Goal: Transaction & Acquisition: Purchase product/service

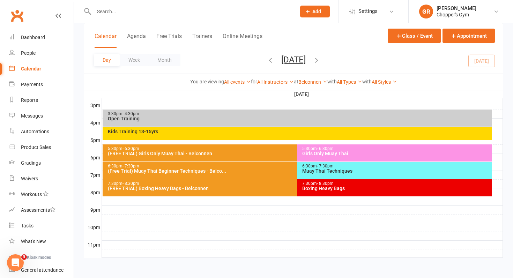
click at [231, 176] on div "6:30pm - 7:30pm (Free Trial) Muay Thai Beginner Techniques - Belco..." at bounding box center [294, 170] width 383 height 17
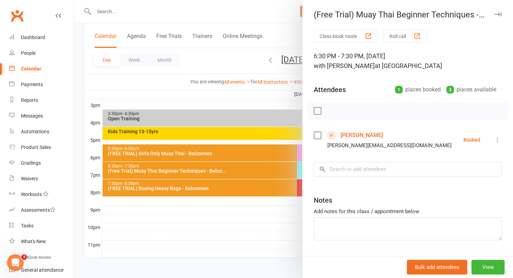
click at [250, 219] on div at bounding box center [293, 139] width 439 height 278
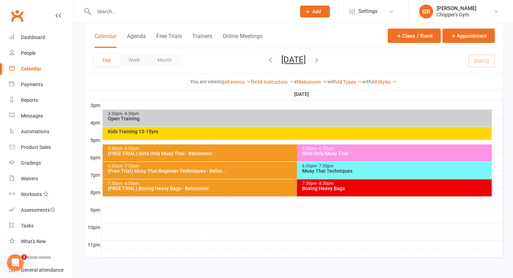
click at [250, 190] on div "(FREE TRIAL) Boxing Heavy Bags - Belconnen" at bounding box center [296, 188] width 376 height 5
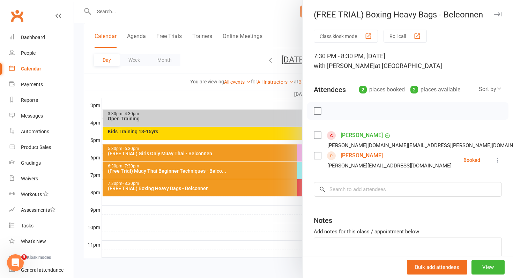
click at [316, 140] on div "Anthony Lam anthony.lam.is@gmail.com" at bounding box center [424, 140] width 221 height 20
click at [316, 138] on label at bounding box center [317, 135] width 7 height 7
click at [320, 134] on label at bounding box center [317, 135] width 7 height 7
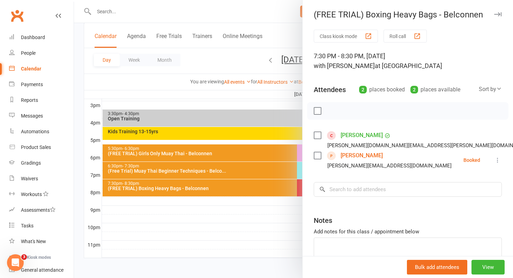
click at [277, 234] on div at bounding box center [293, 139] width 439 height 278
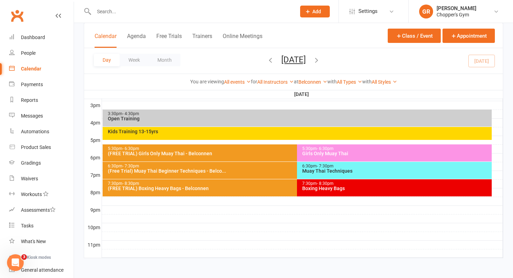
click at [284, 166] on div "6:30pm - 7:30pm" at bounding box center [296, 166] width 376 height 5
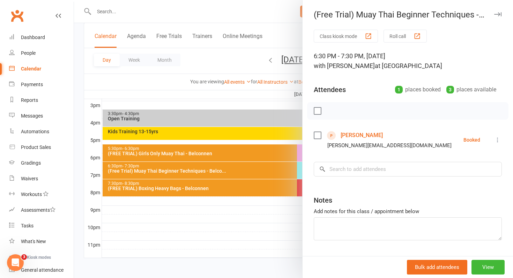
click at [499, 138] on icon at bounding box center [497, 140] width 7 height 7
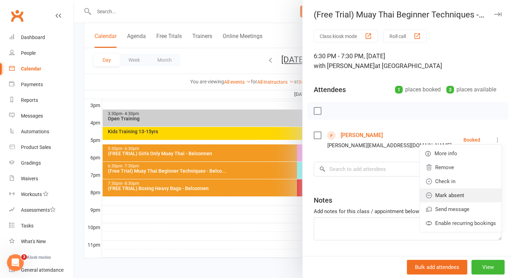
click at [460, 194] on link "Mark absent" at bounding box center [461, 196] width 82 height 14
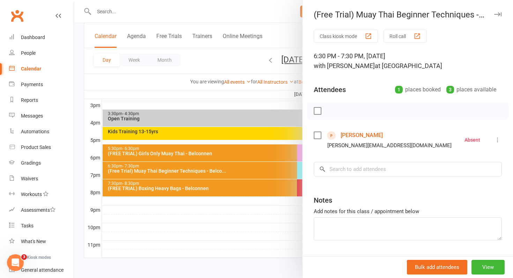
click at [280, 230] on div at bounding box center [293, 139] width 439 height 278
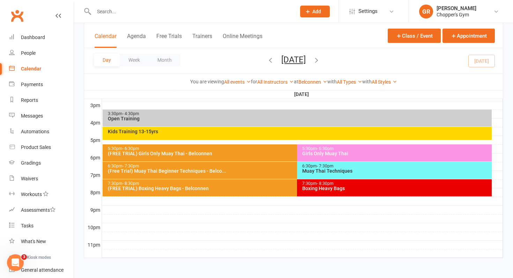
click at [324, 172] on div "Muay Thai Techniques" at bounding box center [396, 171] width 189 height 5
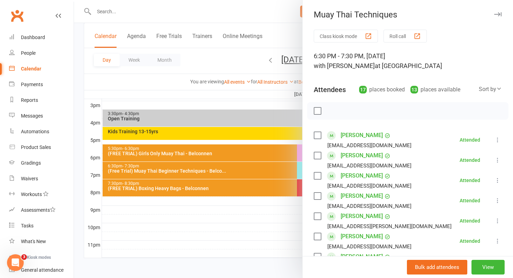
scroll to position [343, 0]
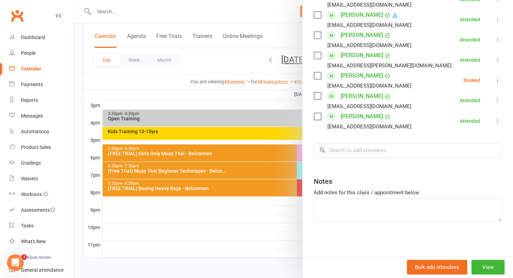
click at [497, 80] on icon at bounding box center [497, 80] width 7 height 7
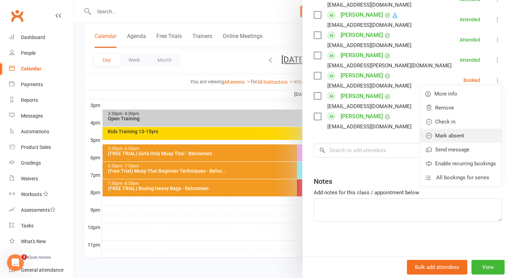
click at [466, 133] on link "Mark absent" at bounding box center [461, 136] width 82 height 14
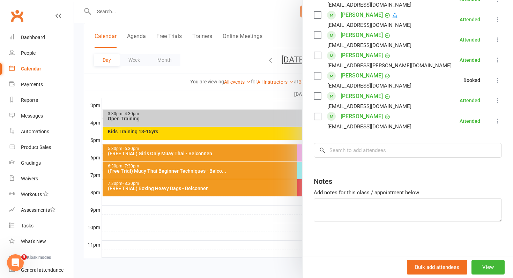
click at [261, 220] on div at bounding box center [293, 139] width 439 height 278
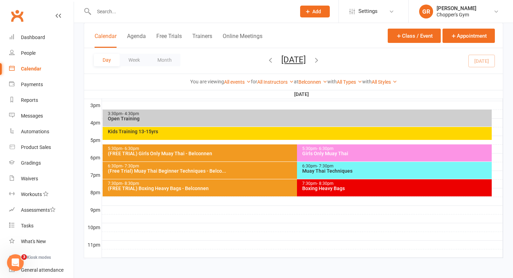
click at [314, 193] on div "7:30pm - 8:30pm Boxing Heavy Bags" at bounding box center [394, 187] width 195 height 17
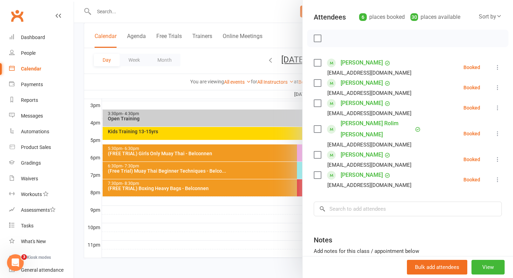
scroll to position [77, 0]
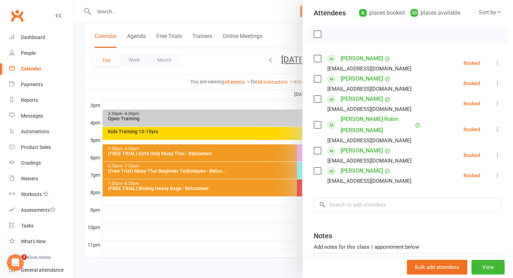
click at [350, 150] on link "Owen Fleeton" at bounding box center [362, 150] width 42 height 11
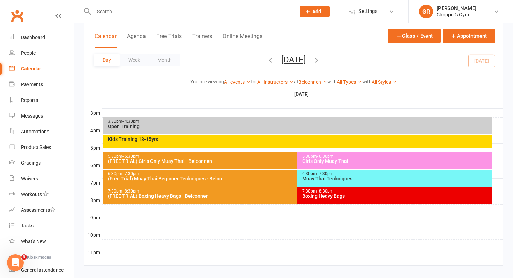
scroll to position [284, 0]
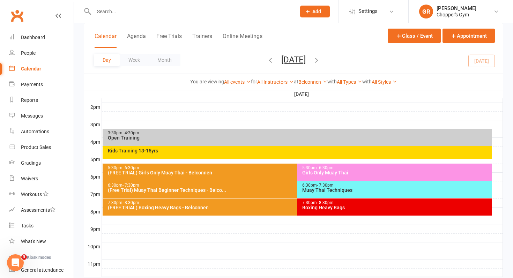
click at [243, 187] on div "6:30pm - 7:30pm" at bounding box center [296, 185] width 376 height 5
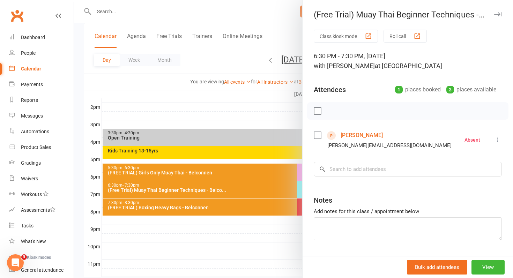
click at [221, 211] on div at bounding box center [293, 139] width 439 height 278
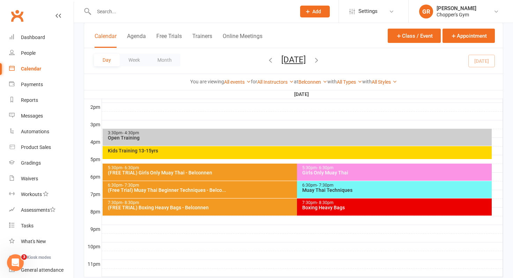
click at [221, 211] on div "7:30pm - 8:30pm (FREE TRIAL) Boxing Heavy Bags - Belconnen" at bounding box center [294, 207] width 383 height 17
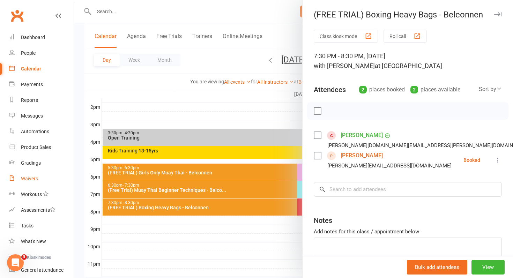
click at [30, 183] on link "Waivers" at bounding box center [41, 179] width 65 height 16
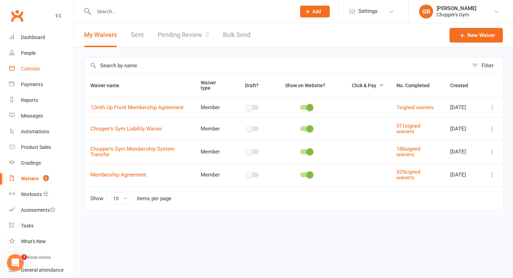
click at [34, 67] on div "Calendar" at bounding box center [31, 69] width 20 height 6
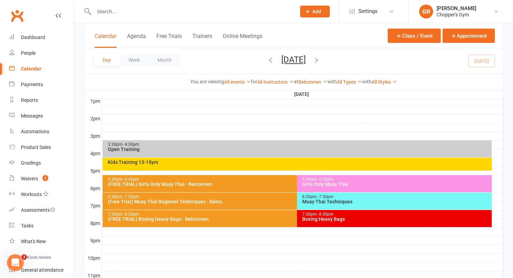
scroll to position [303, 0]
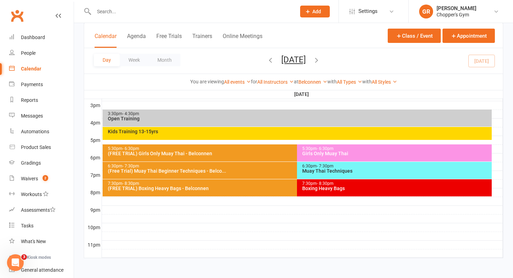
click at [337, 173] on div "Muay Thai Techniques" at bounding box center [396, 171] width 189 height 5
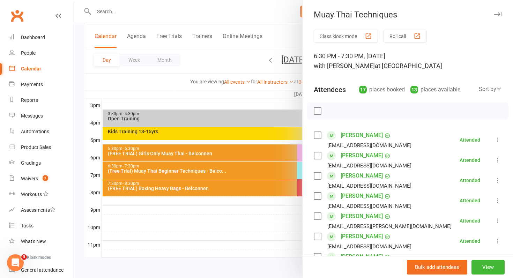
click at [238, 225] on div at bounding box center [293, 139] width 439 height 278
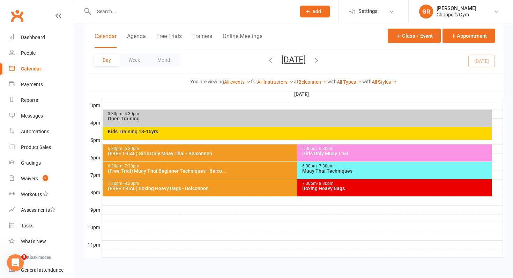
click at [311, 174] on div "6:30pm - 7:30pm Muay Thai Techniques" at bounding box center [394, 170] width 195 height 17
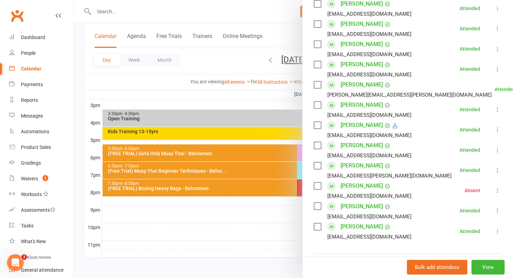
scroll to position [237, 0]
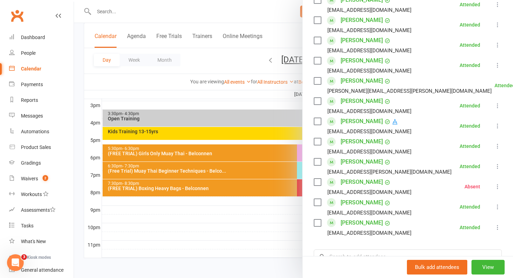
click at [286, 184] on div at bounding box center [293, 139] width 439 height 278
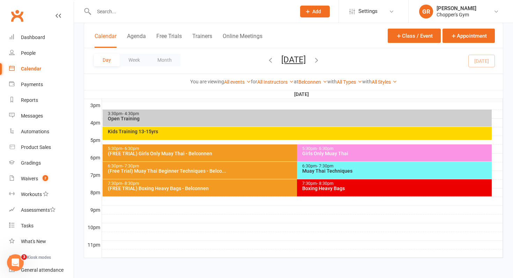
click at [315, 189] on div "Boxing Heavy Bags" at bounding box center [396, 188] width 189 height 5
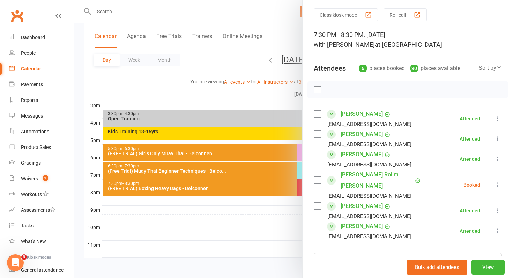
scroll to position [22, 0]
click at [499, 184] on icon at bounding box center [497, 184] width 7 height 7
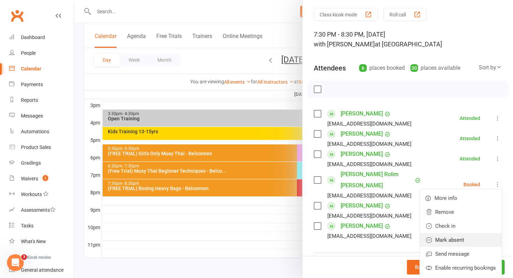
click at [455, 242] on link "Mark absent" at bounding box center [461, 240] width 82 height 14
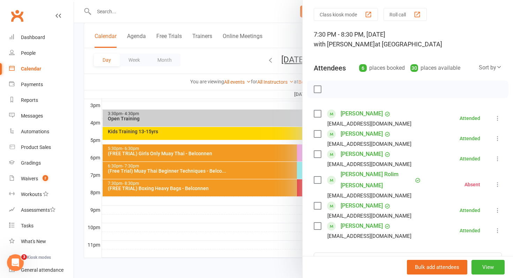
click at [245, 234] on div at bounding box center [293, 139] width 439 height 278
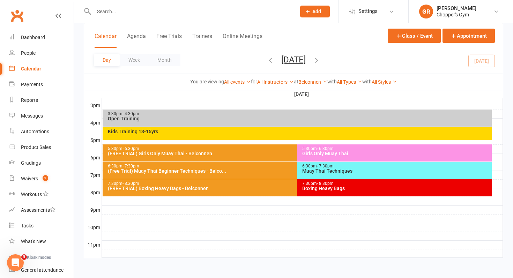
click at [243, 184] on div "7:30pm - 8:30pm" at bounding box center [296, 184] width 376 height 5
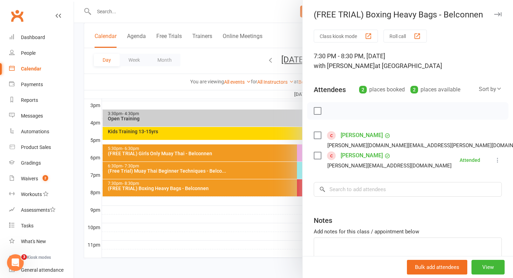
click at [363, 135] on link "Anthony Lam" at bounding box center [362, 135] width 42 height 11
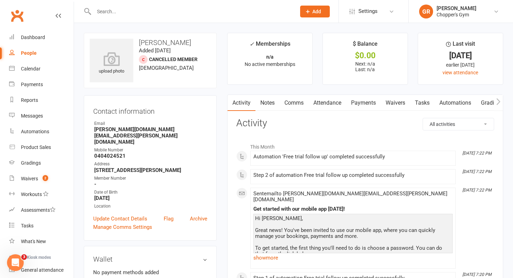
scroll to position [0, 124]
click at [443, 102] on link "Mobile App" at bounding box center [439, 103] width 38 height 16
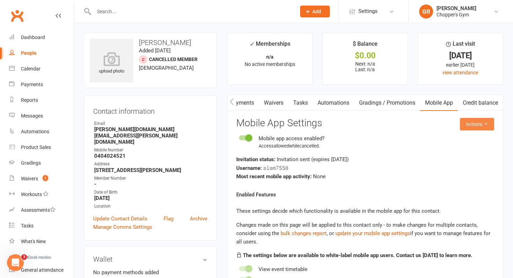
click at [477, 125] on button "Actions" at bounding box center [477, 124] width 34 height 13
click at [455, 144] on link "Send invitation email" at bounding box center [459, 140] width 69 height 14
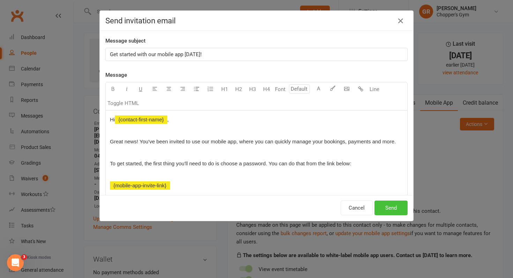
click at [396, 208] on button "Send" at bounding box center [391, 208] width 33 height 15
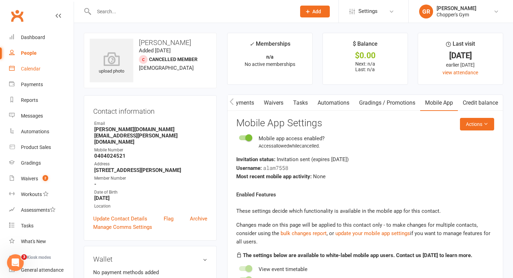
click at [40, 70] on div "Calendar" at bounding box center [31, 69] width 20 height 6
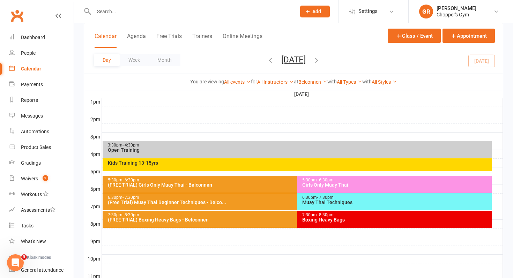
scroll to position [279, 0]
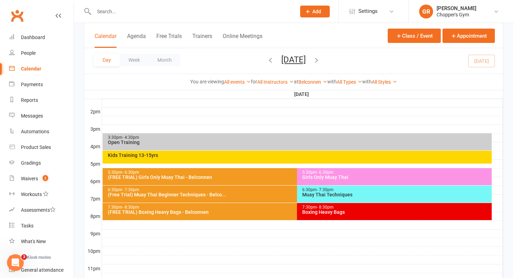
click at [275, 212] on div "(FREE TRIAL) Boxing Heavy Bags - Belconnen" at bounding box center [296, 212] width 376 height 5
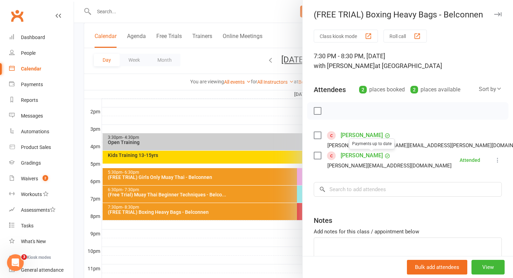
click at [365, 155] on link "Tien Pham" at bounding box center [362, 155] width 42 height 11
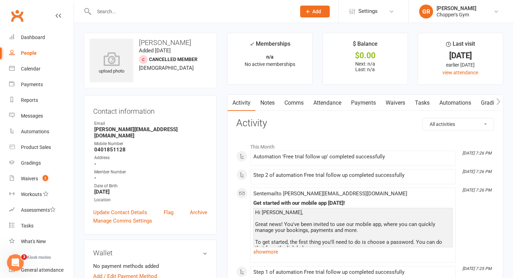
scroll to position [0, 124]
click at [425, 105] on link "Mobile App" at bounding box center [439, 103] width 38 height 16
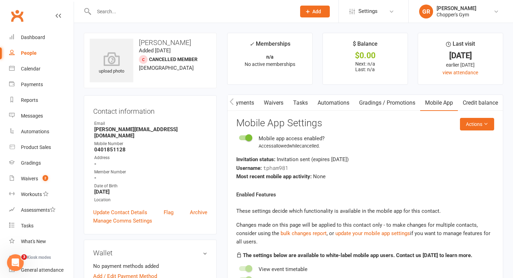
click at [464, 131] on react-component "Actions Mobile App Settings Mobile app access enabled? Access allowed while can…" at bounding box center [365, 235] width 258 height 234
click at [468, 126] on button "Actions" at bounding box center [477, 124] width 34 height 13
click at [464, 142] on link "Send invitation email" at bounding box center [459, 140] width 69 height 14
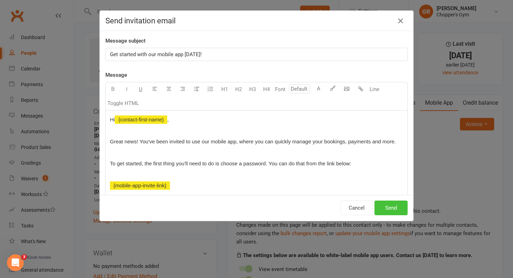
click at [395, 208] on button "Send" at bounding box center [391, 208] width 33 height 15
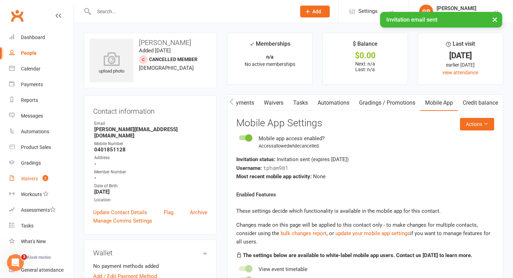
click at [39, 179] on link "Waivers 2" at bounding box center [41, 179] width 65 height 16
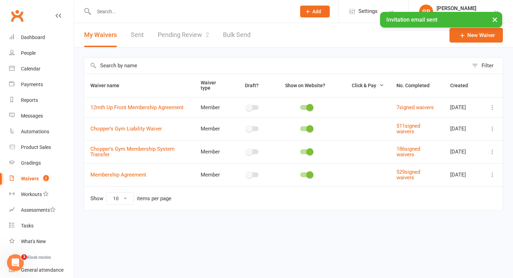
click at [183, 36] on link "Pending Review 2" at bounding box center [183, 35] width 51 height 24
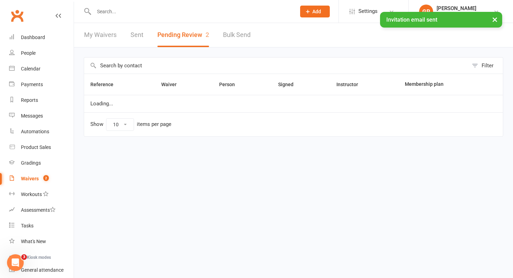
select select "50"
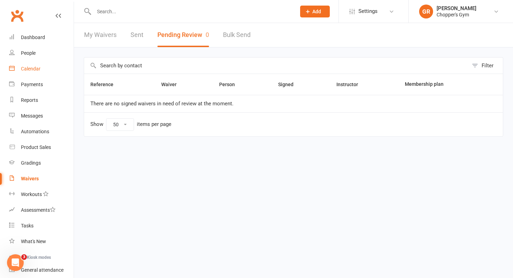
click at [23, 67] on div "Calendar" at bounding box center [31, 69] width 20 height 6
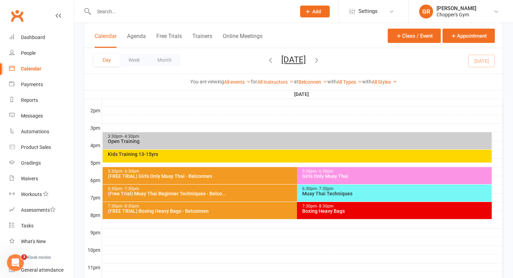
scroll to position [282, 0]
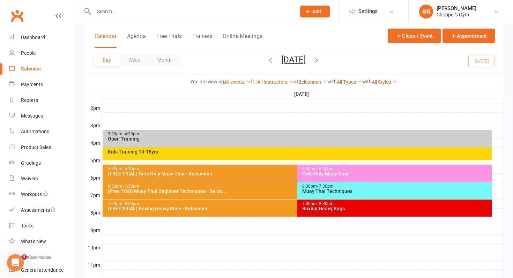
click at [321, 59] on icon "button" at bounding box center [317, 60] width 8 height 8
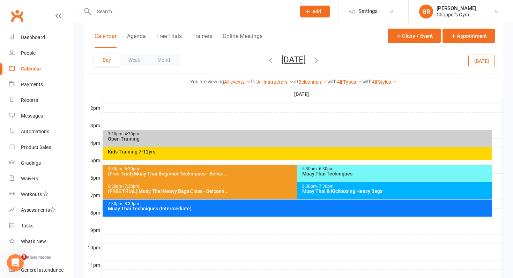
click at [252, 155] on div "Kids Training 7-12yrs" at bounding box center [298, 153] width 390 height 13
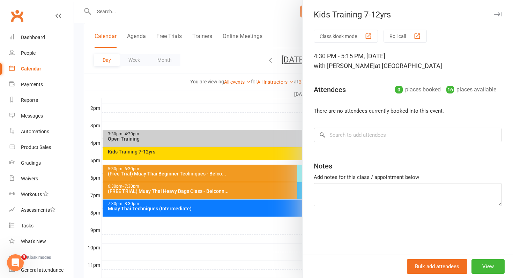
click at [249, 159] on div at bounding box center [293, 139] width 439 height 278
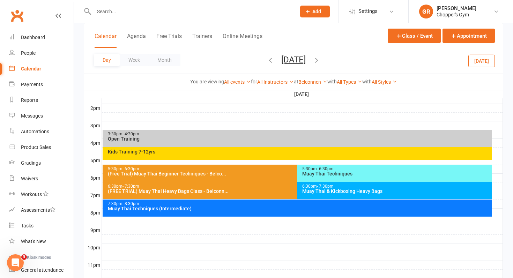
click at [241, 176] on div "5:30pm - 6:30pm (Free Trial) Muay Thai Beginner Techniques - Belco..." at bounding box center [294, 173] width 383 height 17
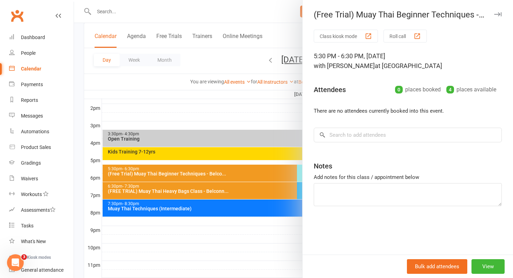
click at [271, 178] on div at bounding box center [293, 139] width 439 height 278
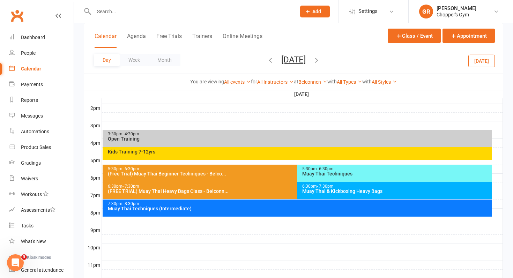
click at [299, 175] on div "5:30pm - 6:30pm Muay Thai Techniques" at bounding box center [394, 173] width 195 height 17
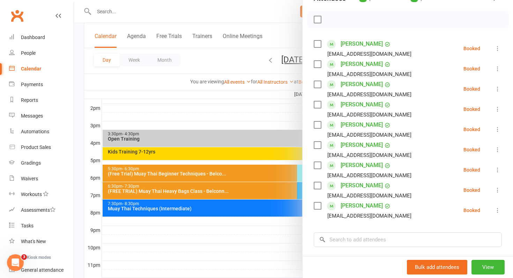
scroll to position [92, 0]
click at [238, 230] on div at bounding box center [293, 139] width 439 height 278
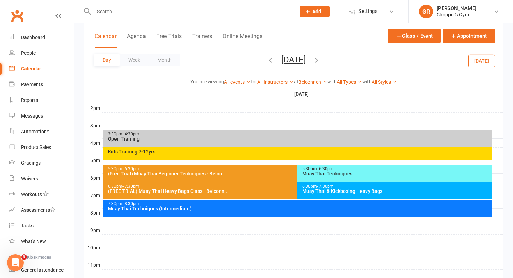
click at [249, 193] on div "(FREE TRIAL) Muay Thai Heavy Bags Class - Belconn..." at bounding box center [296, 191] width 376 height 5
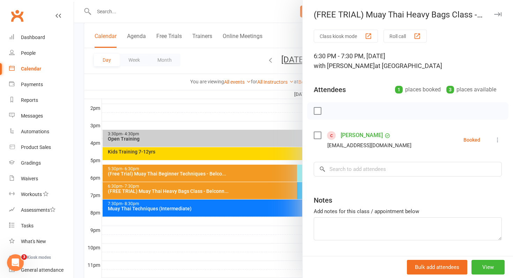
click at [249, 193] on div at bounding box center [293, 139] width 439 height 278
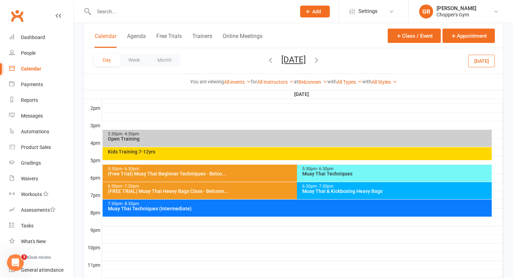
click at [313, 189] on div "Muay Thai & Kickboxing Heavy Bags" at bounding box center [396, 191] width 189 height 5
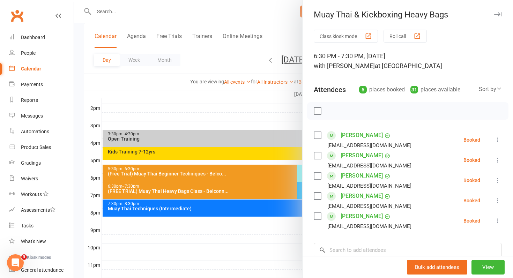
click at [272, 220] on div at bounding box center [293, 139] width 439 height 278
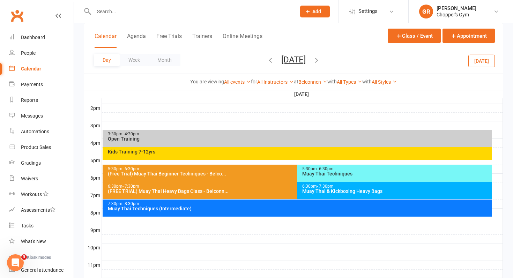
click at [273, 214] on div "7:30pm - 8:30pm Muay Thai Techniques (Intermediate)" at bounding box center [298, 208] width 390 height 17
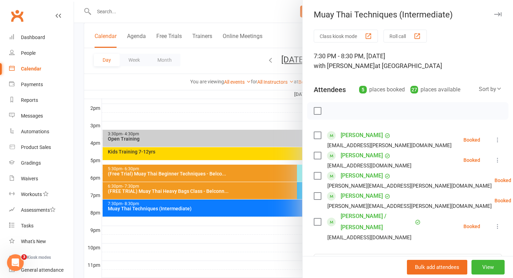
click at [267, 226] on div at bounding box center [293, 139] width 439 height 278
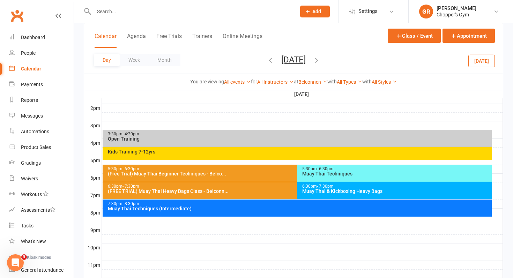
click at [160, 248] on div at bounding box center [302, 248] width 401 height 8
click at [239, 242] on div at bounding box center [302, 239] width 401 height 8
click at [335, 264] on div at bounding box center [302, 265] width 401 height 8
click at [335, 264] on div at bounding box center [339, 266] width 8 height 4
click at [27, 147] on div "Product Sales" at bounding box center [36, 148] width 30 height 6
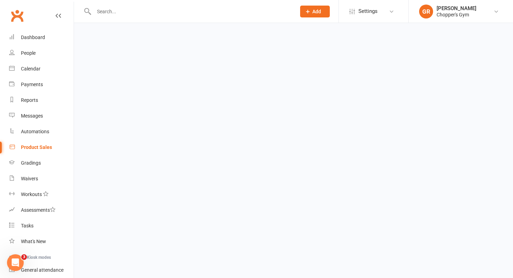
select select "100"
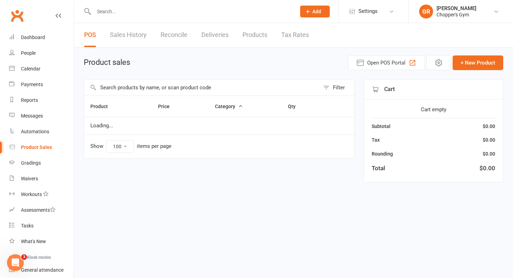
click at [127, 81] on input "text" at bounding box center [202, 88] width 236 height 16
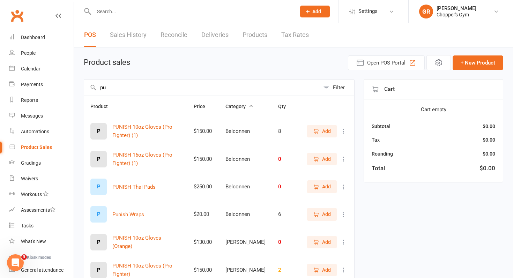
type input "p"
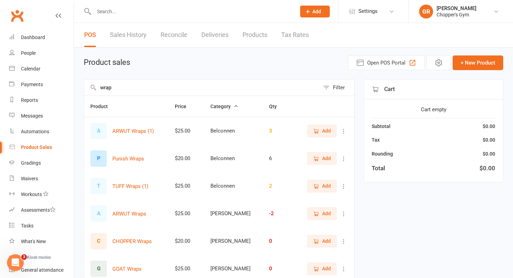
type input "wrap"
click at [322, 160] on span "Add" at bounding box center [322, 159] width 18 height 8
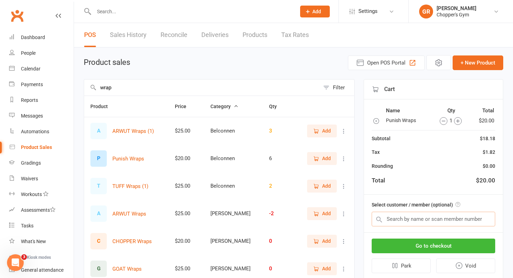
click at [393, 219] on input "text" at bounding box center [434, 219] width 124 height 15
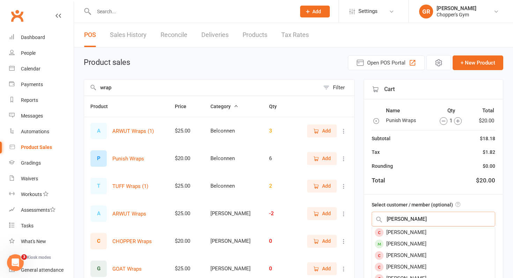
type input "richie dang"
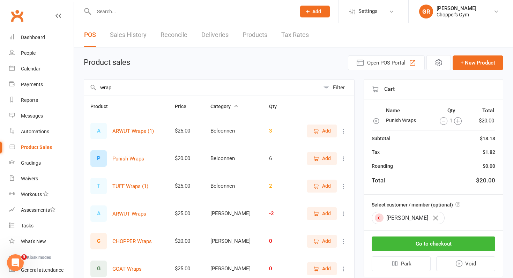
click at [430, 221] on button "button" at bounding box center [436, 218] width 12 height 12
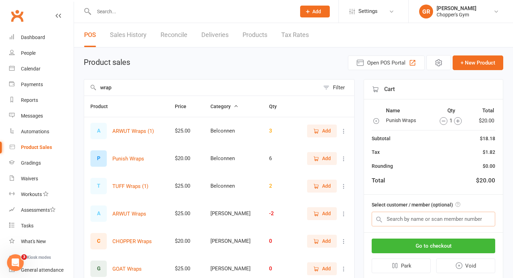
click at [427, 221] on input "text" at bounding box center [434, 219] width 124 height 15
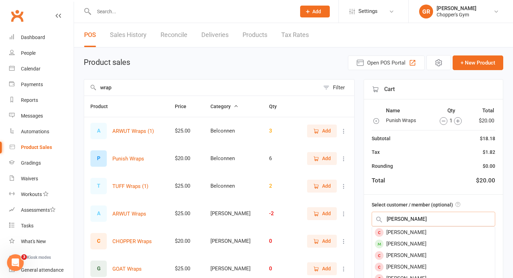
type input "richine dang"
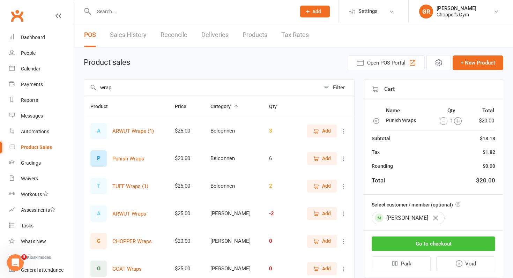
click at [421, 245] on button "Go to checkout" at bounding box center [434, 244] width 124 height 15
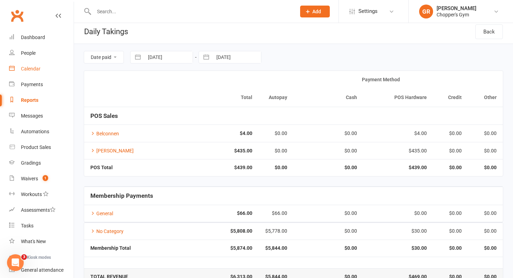
click at [26, 72] on link "Calendar" at bounding box center [41, 69] width 65 height 16
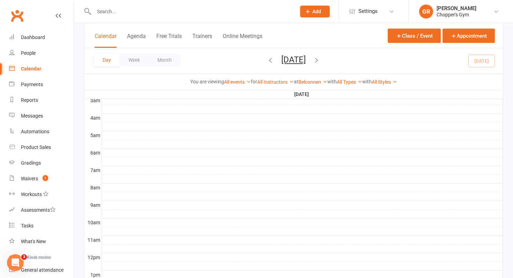
scroll to position [303, 0]
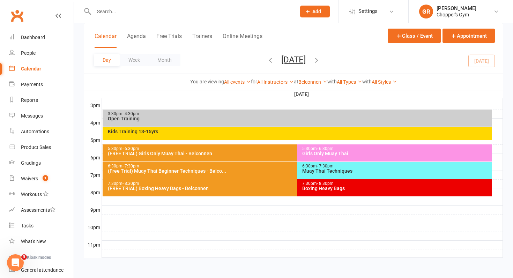
click at [357, 189] on div "Boxing Heavy Bags" at bounding box center [396, 188] width 189 height 5
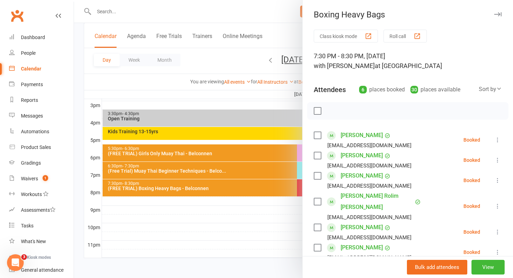
click at [495, 160] on icon at bounding box center [497, 160] width 7 height 7
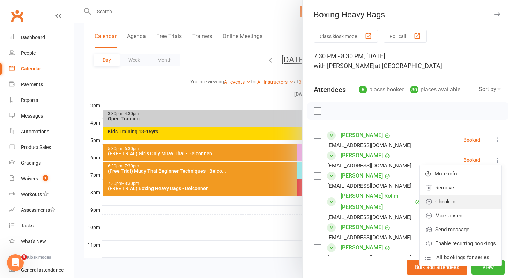
click at [470, 203] on link "Check in" at bounding box center [461, 202] width 82 height 14
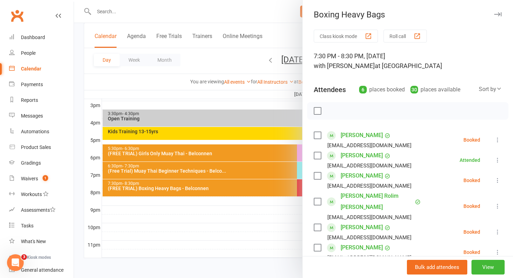
scroll to position [18, 0]
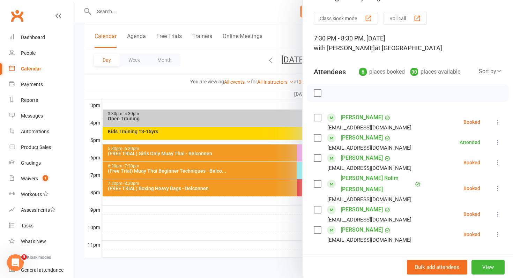
click at [505, 160] on div "Class kiosk mode Roll call 7:30 PM - 8:30 PM, Monday, August, 11, 2025 with Gar…" at bounding box center [408, 191] width 211 height 358
click at [500, 163] on icon at bounding box center [497, 162] width 7 height 7
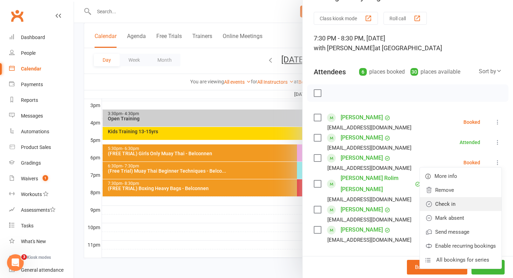
click at [463, 210] on link "Check in" at bounding box center [461, 204] width 82 height 14
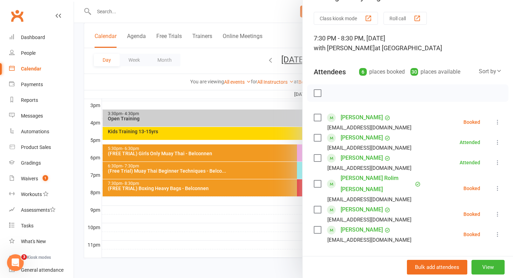
click at [498, 235] on icon at bounding box center [497, 234] width 7 height 7
click at [468, 274] on link "Check in" at bounding box center [461, 276] width 82 height 14
click at [374, 118] on link "Andrew Gregory" at bounding box center [362, 117] width 42 height 11
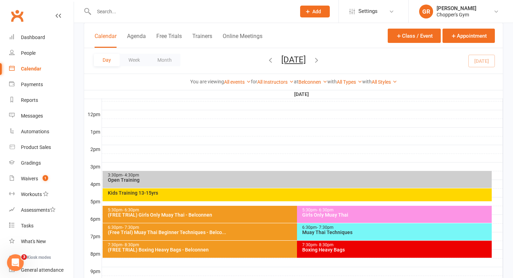
scroll to position [303, 0]
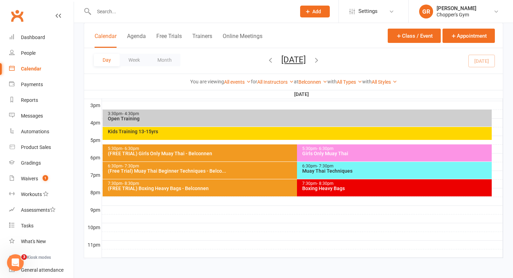
click at [475, 189] on div "Boxing Heavy Bags" at bounding box center [396, 188] width 189 height 5
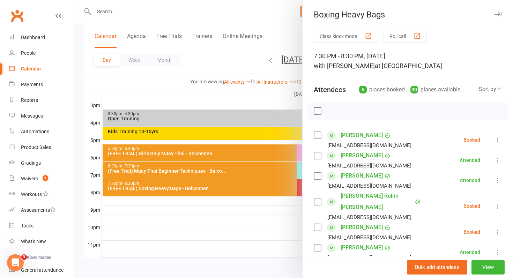
click at [499, 145] on li "Andrew Gregory pigpen12448@hotmail.com Booked More info Remove Check in Mark ab…" at bounding box center [408, 140] width 188 height 20
click at [498, 140] on icon at bounding box center [497, 140] width 7 height 7
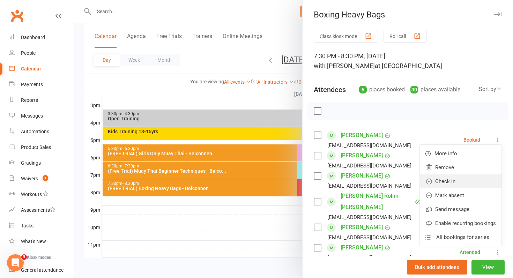
click at [465, 183] on link "Check in" at bounding box center [461, 182] width 82 height 14
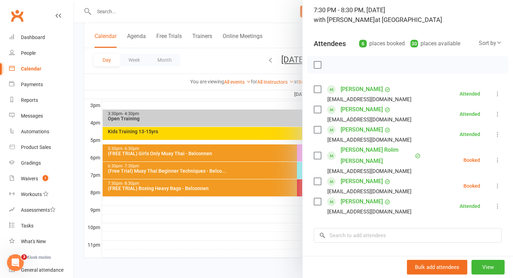
scroll to position [46, 0]
click at [498, 188] on icon at bounding box center [497, 185] width 7 height 7
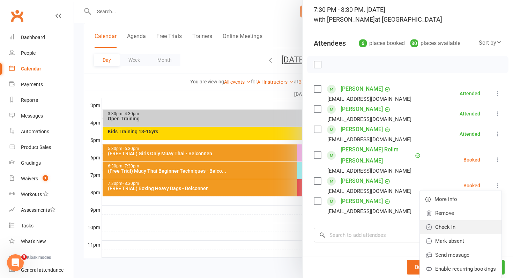
click at [471, 224] on link "Check in" at bounding box center [461, 227] width 82 height 14
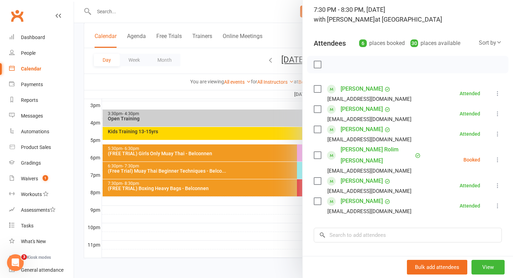
click at [358, 150] on link "Joao Hernani Rolim Arseniadis" at bounding box center [377, 155] width 73 height 22
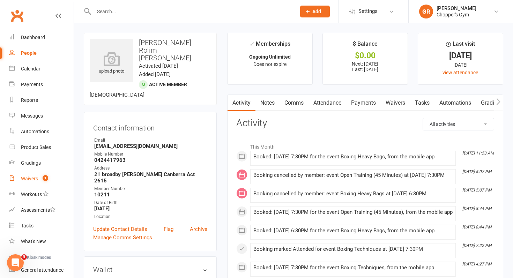
click at [32, 173] on link "Waivers 1" at bounding box center [41, 179] width 65 height 16
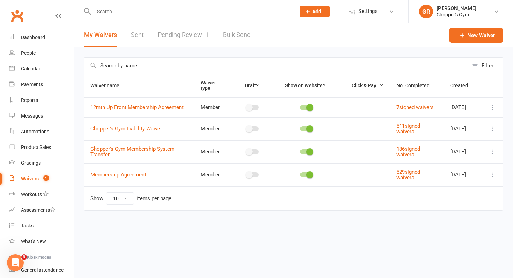
click at [195, 31] on link "Pending Review 1" at bounding box center [183, 35] width 51 height 24
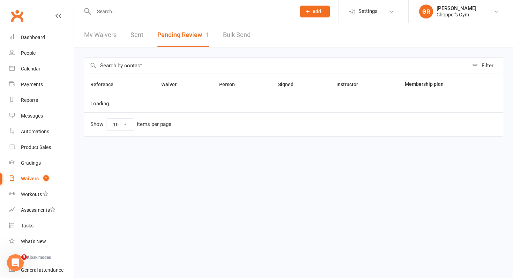
select select "50"
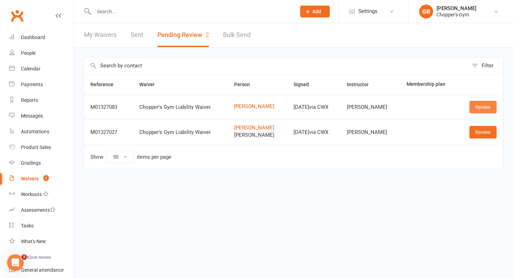
click at [476, 104] on link "Review" at bounding box center [483, 107] width 27 height 13
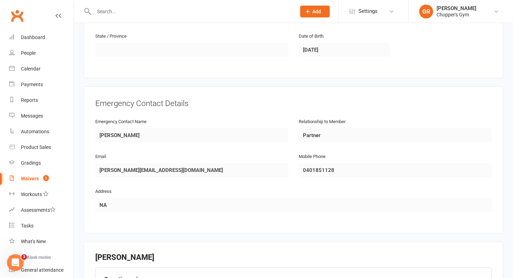
scroll to position [472, 0]
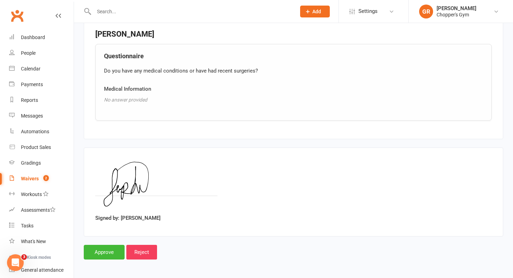
click at [105, 253] on input "Approve" at bounding box center [104, 252] width 41 height 15
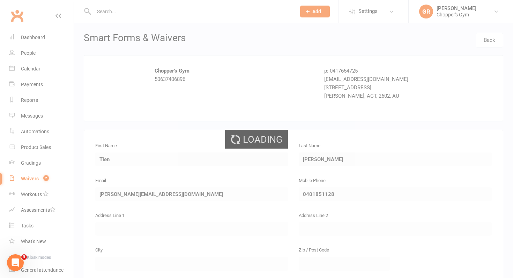
select select "50"
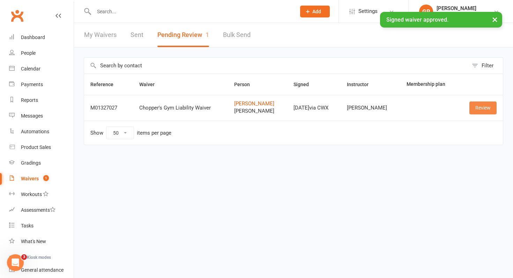
click at [477, 109] on link "Review" at bounding box center [483, 108] width 27 height 13
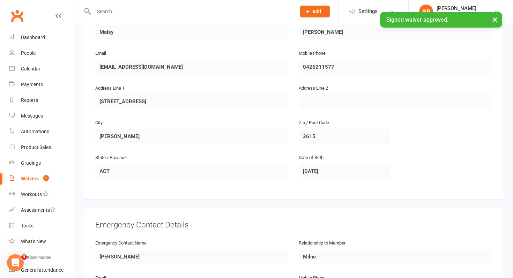
scroll to position [737, 0]
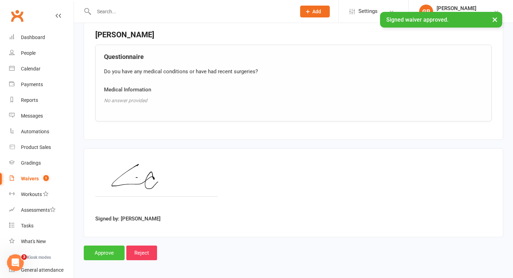
click at [93, 255] on input "Approve" at bounding box center [104, 253] width 41 height 15
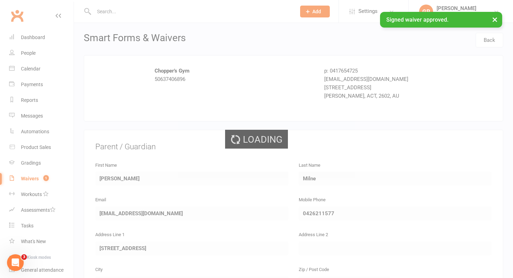
select select "50"
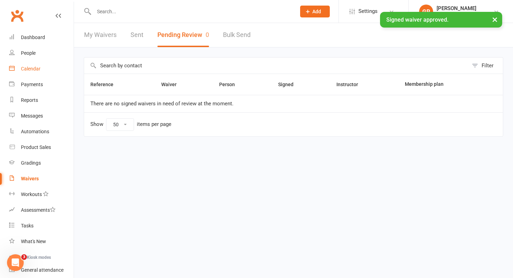
click at [32, 65] on link "Calendar" at bounding box center [41, 69] width 65 height 16
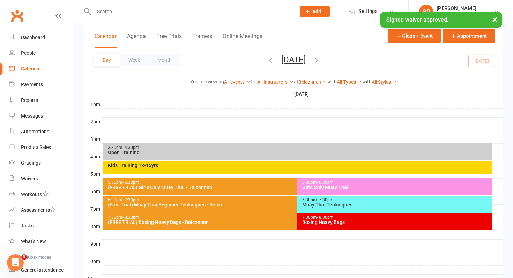
scroll to position [303, 0]
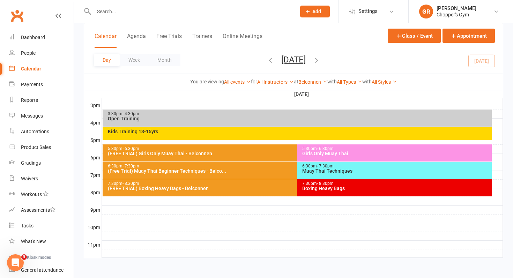
click at [325, 184] on span "- 8:30pm" at bounding box center [325, 183] width 17 height 5
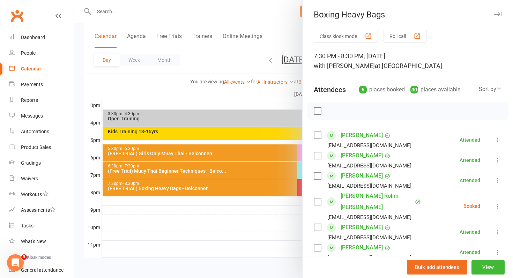
click at [232, 193] on div at bounding box center [293, 139] width 439 height 278
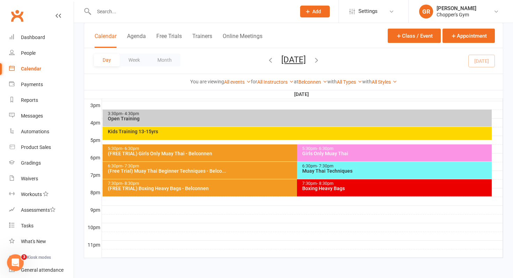
click at [256, 185] on div "7:30pm - 8:30pm" at bounding box center [296, 184] width 376 height 5
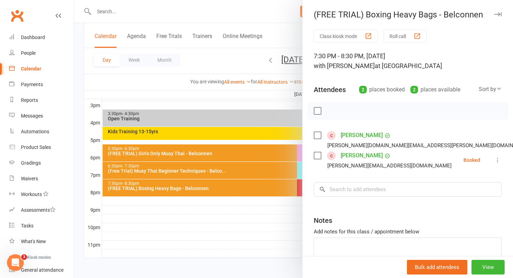
click at [501, 161] on icon at bounding box center [497, 160] width 7 height 7
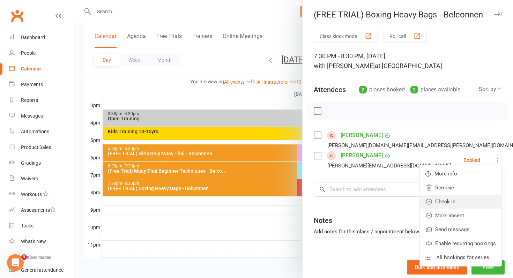
click at [454, 205] on link "Check in" at bounding box center [461, 202] width 82 height 14
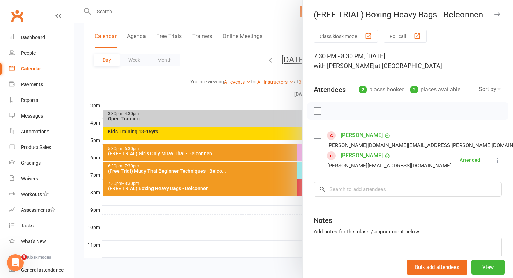
click at [257, 211] on div at bounding box center [293, 139] width 439 height 278
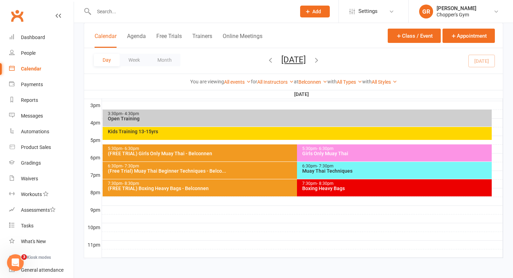
click at [325, 191] on div "Boxing Heavy Bags" at bounding box center [396, 188] width 189 height 5
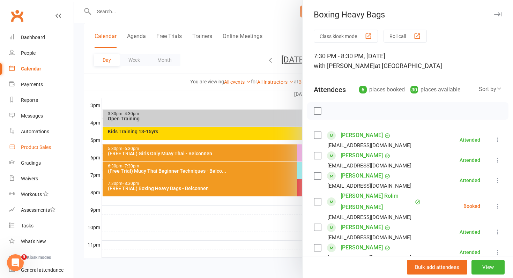
click at [43, 151] on link "Product Sales" at bounding box center [41, 148] width 65 height 16
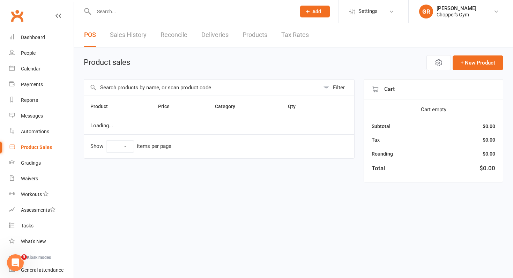
select select "100"
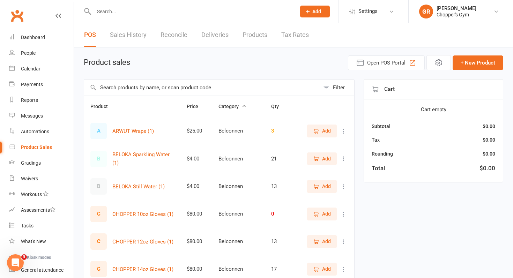
click at [149, 89] on input "text" at bounding box center [202, 88] width 236 height 16
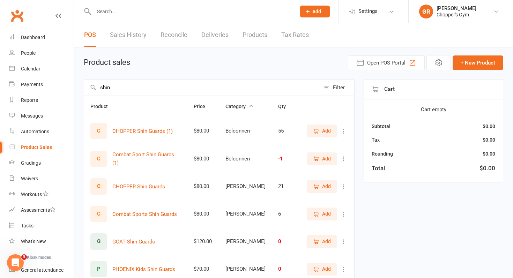
type input "shin"
click at [317, 129] on icon "button" at bounding box center [316, 131] width 6 height 6
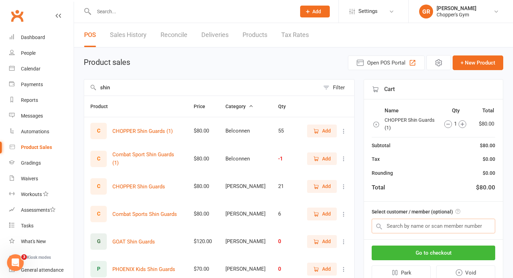
click at [412, 227] on input "text" at bounding box center [434, 226] width 124 height 15
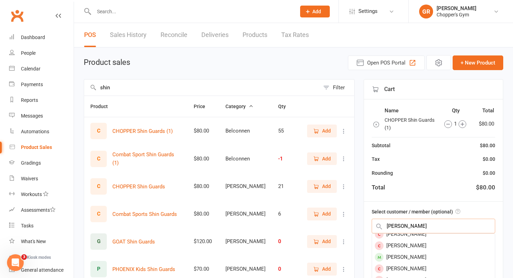
scroll to position [34, 0]
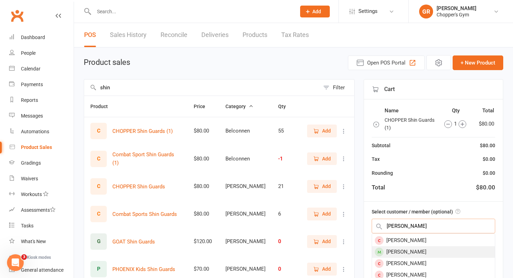
type input "william g"
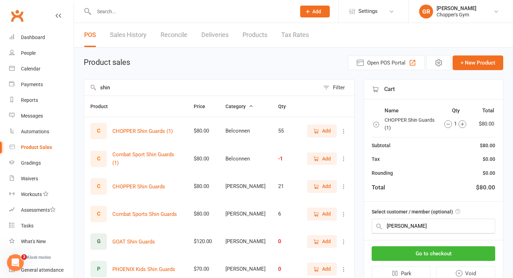
scroll to position [0, 0]
click at [434, 222] on input "text" at bounding box center [434, 226] width 124 height 15
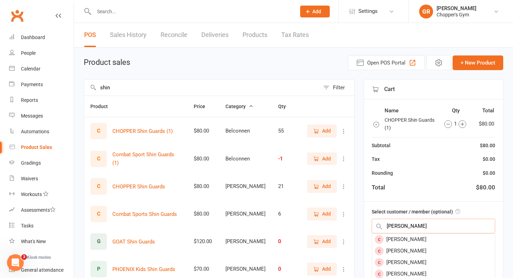
type input "william graynor"
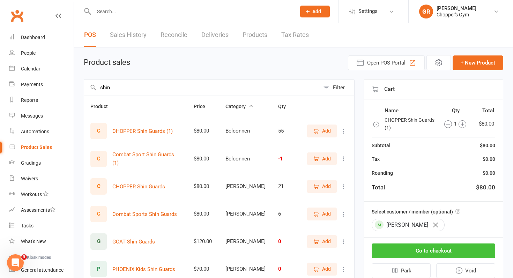
click at [464, 255] on button "Go to checkout" at bounding box center [434, 251] width 124 height 15
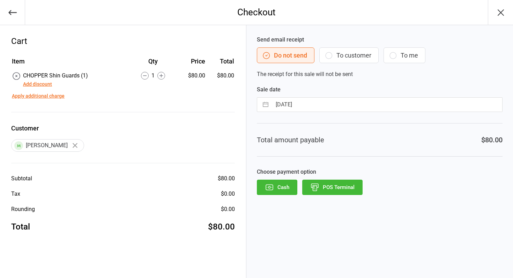
click at [338, 187] on button "POS Terminal" at bounding box center [332, 187] width 60 height 15
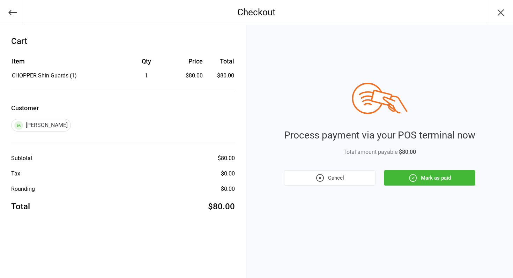
click at [409, 177] on icon "button" at bounding box center [413, 178] width 9 height 9
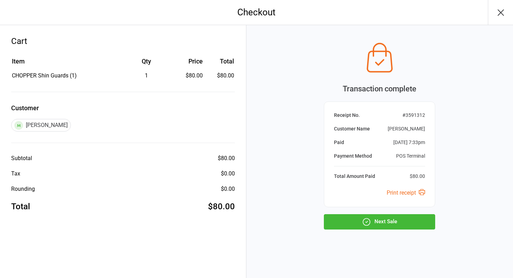
click at [368, 225] on icon "button" at bounding box center [366, 222] width 9 height 9
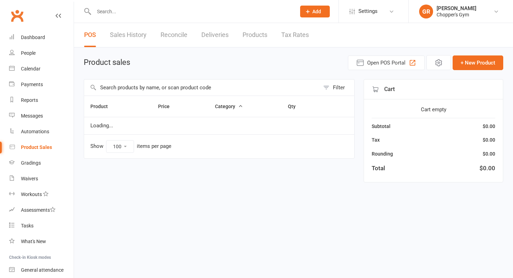
select select "100"
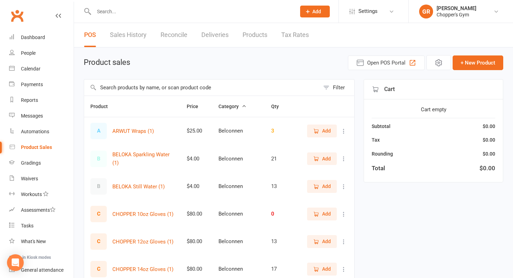
click at [172, 91] on input "text" at bounding box center [202, 88] width 236 height 16
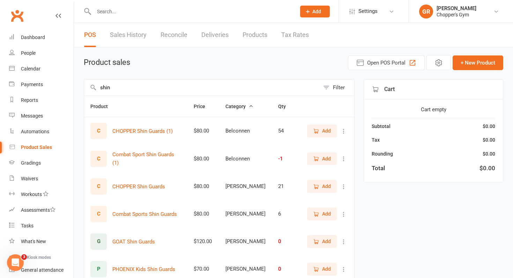
type input "shin"
click at [323, 163] on button "Add" at bounding box center [322, 159] width 30 height 13
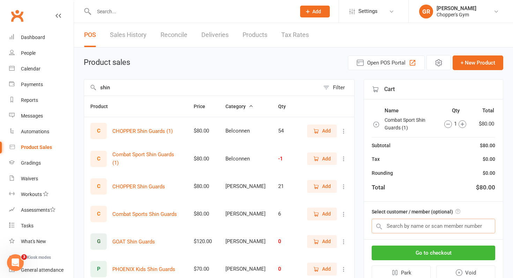
click at [409, 226] on input "text" at bounding box center [434, 226] width 124 height 15
type input "[PERSON_NAME]"
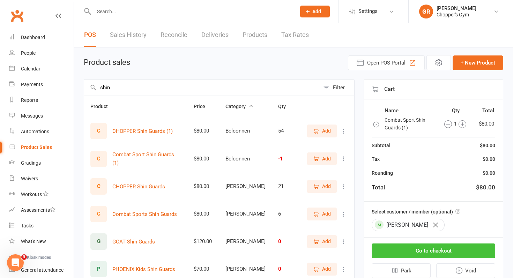
click at [434, 249] on button "Go to checkout" at bounding box center [434, 251] width 124 height 15
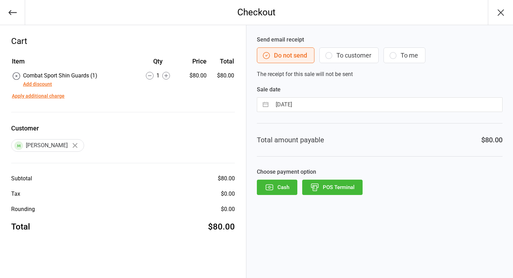
click at [355, 191] on button "POS Terminal" at bounding box center [332, 187] width 60 height 15
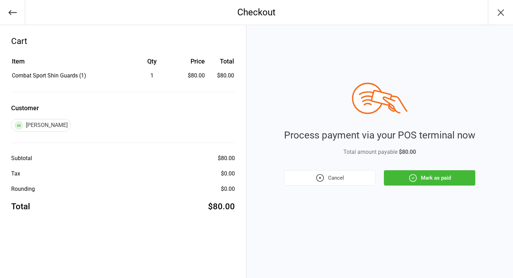
click at [423, 178] on button "Mark as paid" at bounding box center [429, 177] width 91 height 15
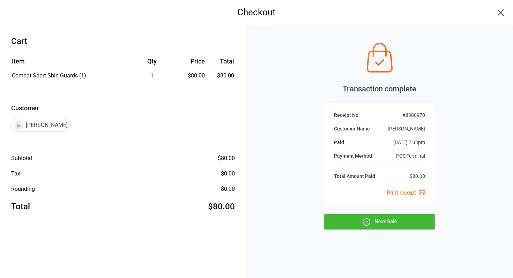
click at [390, 226] on button "Next Sale" at bounding box center [379, 221] width 111 height 15
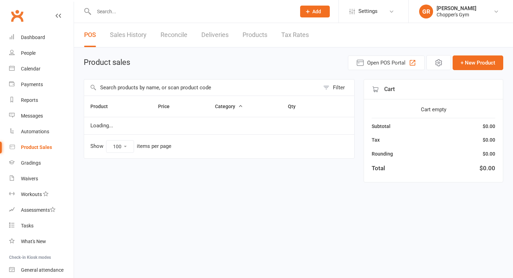
select select "100"
click at [201, 90] on input "text" at bounding box center [202, 88] width 236 height 16
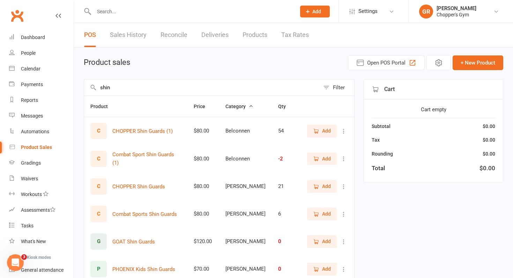
type input "shin"
click at [39, 100] on link "Reports" at bounding box center [41, 101] width 65 height 16
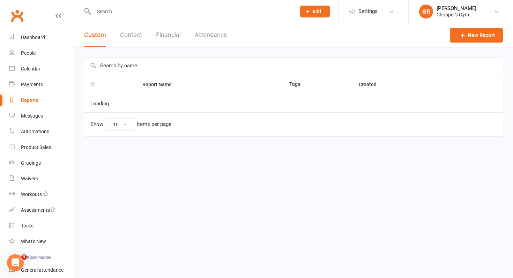
select select "100"
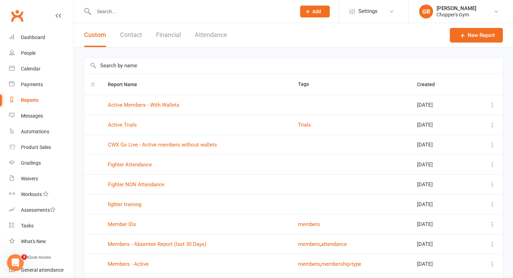
click at [160, 37] on button "Financial" at bounding box center [168, 35] width 25 height 24
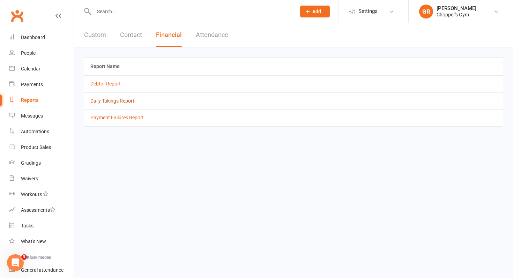
click at [108, 102] on link "Daily Takings Report" at bounding box center [112, 101] width 44 height 6
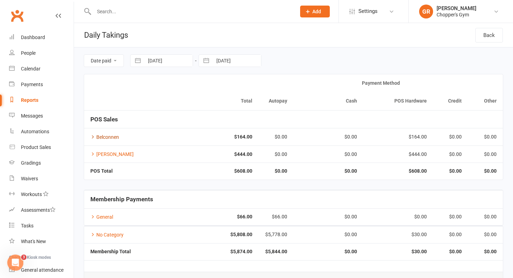
click at [115, 137] on link "Belconnen" at bounding box center [104, 137] width 29 height 6
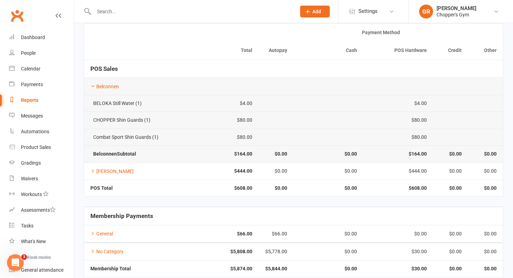
scroll to position [52, 0]
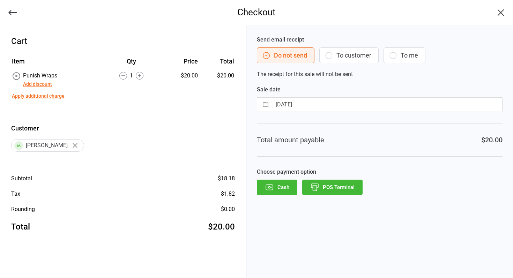
click at [324, 187] on button "POS Terminal" at bounding box center [332, 187] width 60 height 15
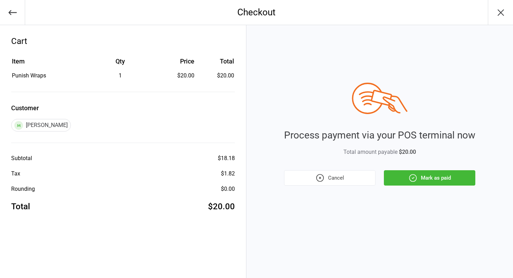
click at [412, 172] on button "Mark as paid" at bounding box center [429, 177] width 91 height 15
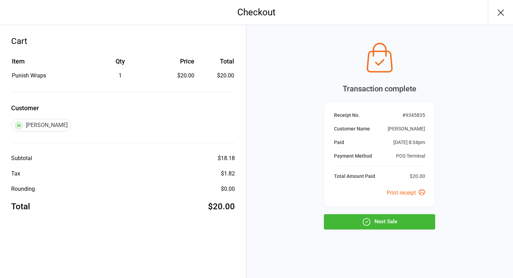
click at [357, 225] on button "Next Sale" at bounding box center [379, 221] width 111 height 15
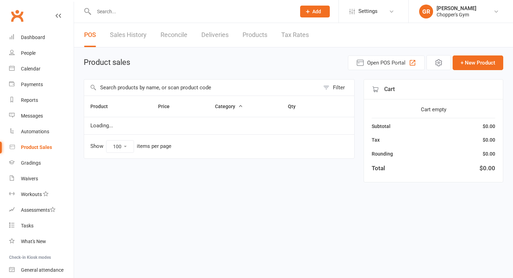
select select "100"
click at [19, 67] on link "Calendar" at bounding box center [41, 69] width 65 height 16
